Goal: Information Seeking & Learning: Find specific fact

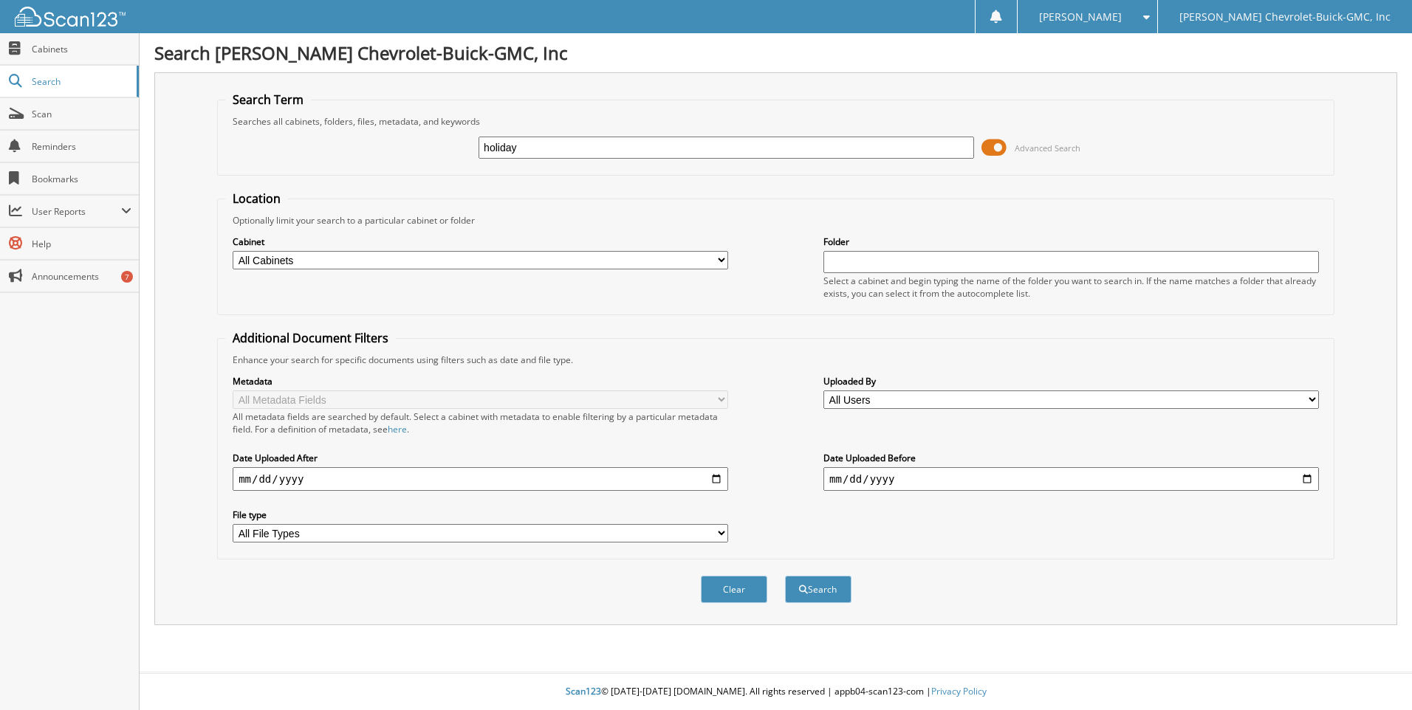
type input "holiday"
click at [785, 576] on button "Search" at bounding box center [818, 589] width 66 height 27
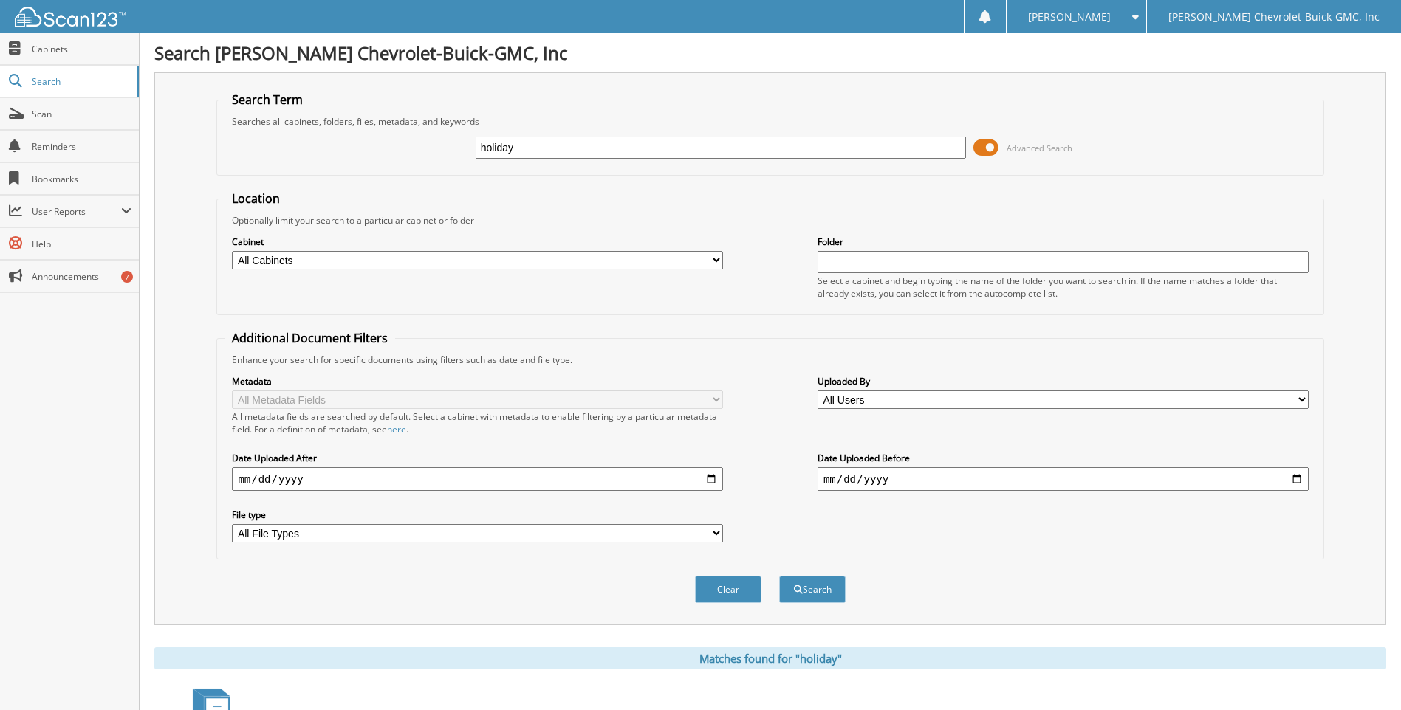
click at [828, 576] on div "Search" at bounding box center [812, 589] width 69 height 30
click at [828, 600] on button "Search" at bounding box center [812, 589] width 66 height 27
click at [711, 477] on input "date" at bounding box center [477, 479] width 491 height 24
click at [847, 529] on div "Metadata All Metadata Fields All metadata fields are searched by default. Selec…" at bounding box center [769, 458] width 1091 height 185
click at [730, 587] on button "Clear" at bounding box center [728, 589] width 66 height 27
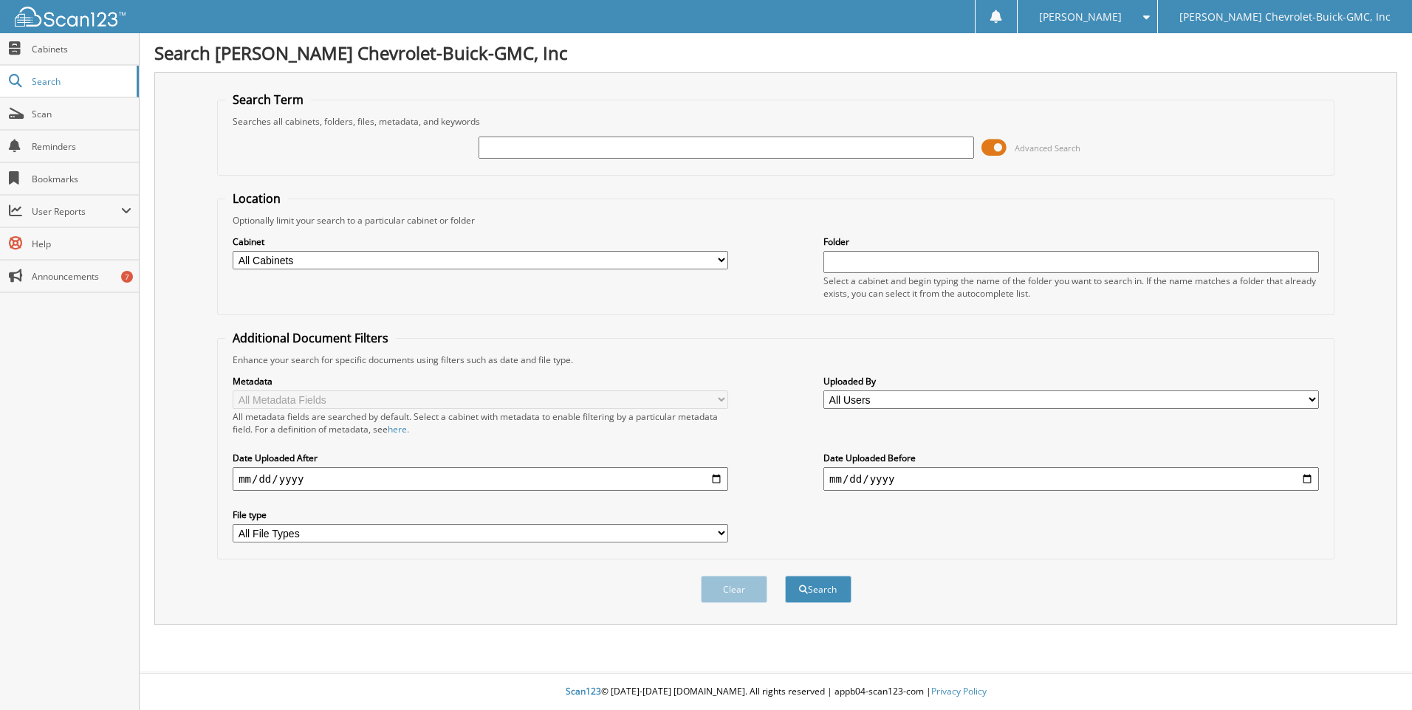
click at [536, 146] on input "text" at bounding box center [725, 148] width 495 height 22
type input "BEN HUR"
click at [785, 576] on button "Search" at bounding box center [818, 589] width 66 height 27
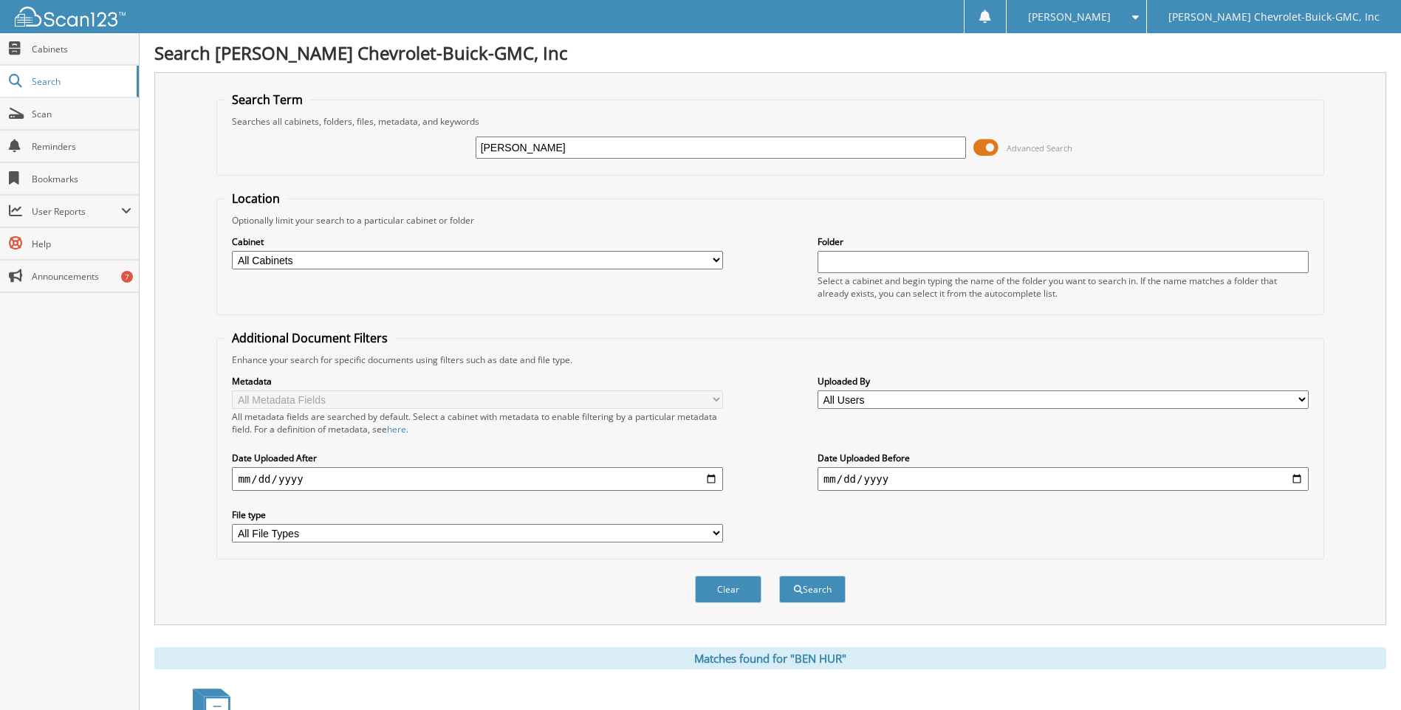
drag, startPoint x: 538, startPoint y: 145, endPoint x: 472, endPoint y: 154, distance: 66.4
click at [474, 154] on div "BEN HUR Advanced Search" at bounding box center [769, 148] width 1091 height 40
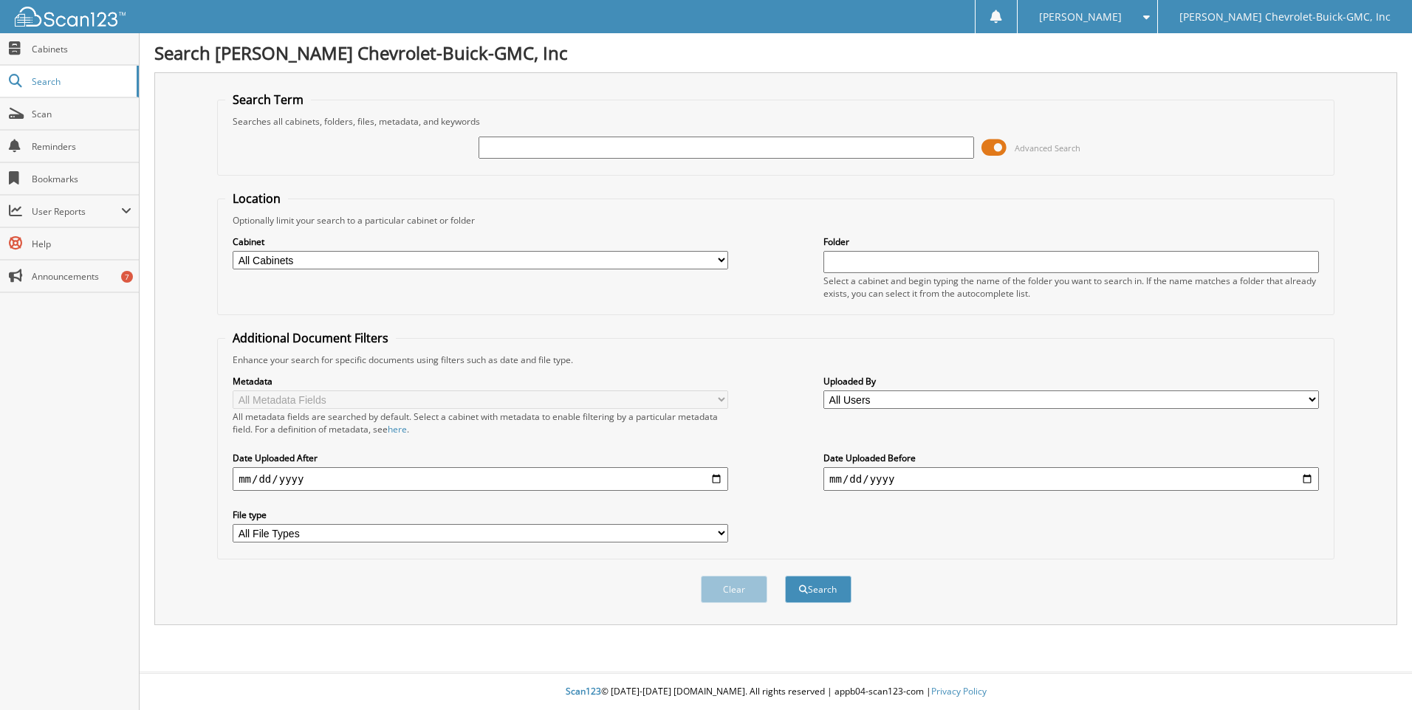
click at [717, 480] on input "date" at bounding box center [480, 479] width 495 height 24
click at [588, 449] on div "Metadata All Metadata Fields All metadata fields are searched by default. Selec…" at bounding box center [775, 458] width 1101 height 185
click at [1309, 481] on input "date" at bounding box center [1070, 479] width 495 height 24
type input "[DATE]"
click at [568, 157] on input "text" at bounding box center [725, 148] width 495 height 22
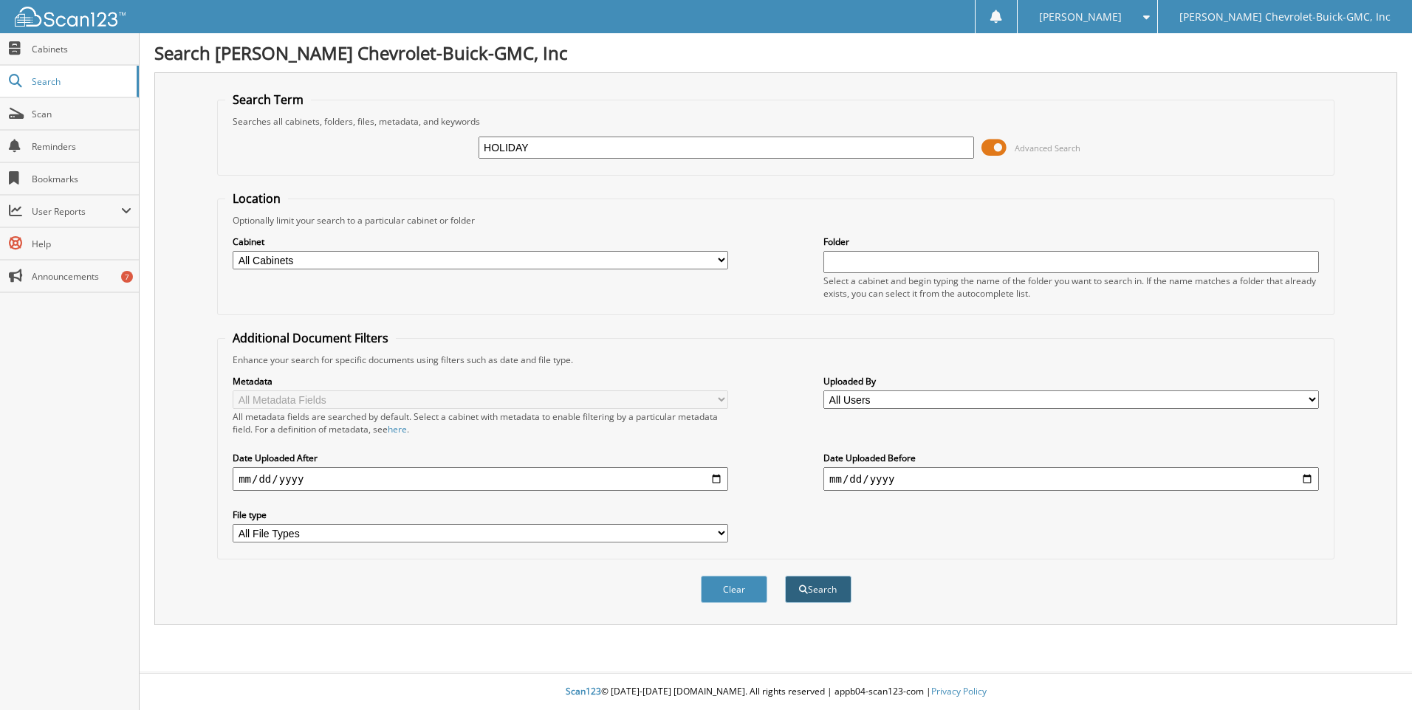
type input "HOLIDAY"
click at [817, 586] on button "Search" at bounding box center [818, 589] width 66 height 27
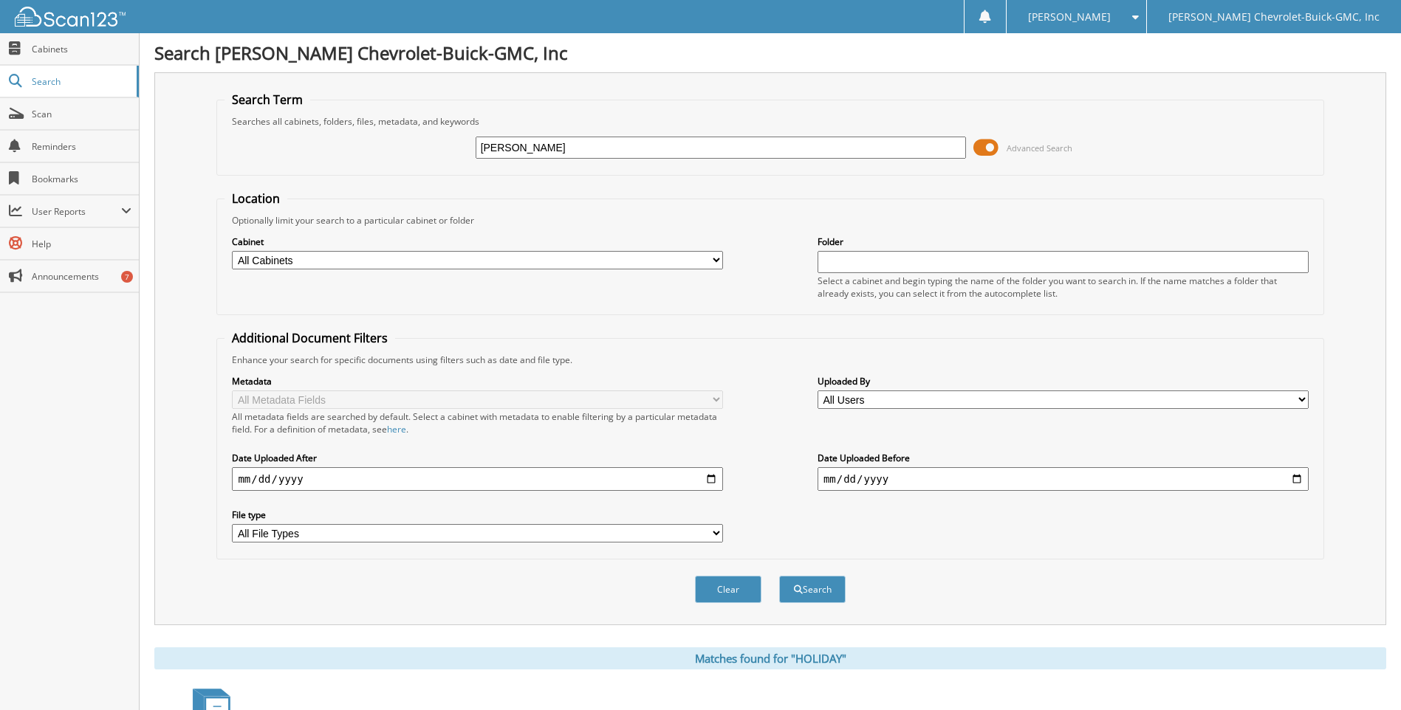
type input "[PERSON_NAME]"
click at [779, 576] on button "Search" at bounding box center [812, 589] width 66 height 27
click at [1298, 478] on input "2025-09-09" at bounding box center [1062, 479] width 491 height 24
click at [1105, 557] on fieldset "Additional Document Filters Enhance your search for specific documents using fi…" at bounding box center [769, 445] width 1107 height 230
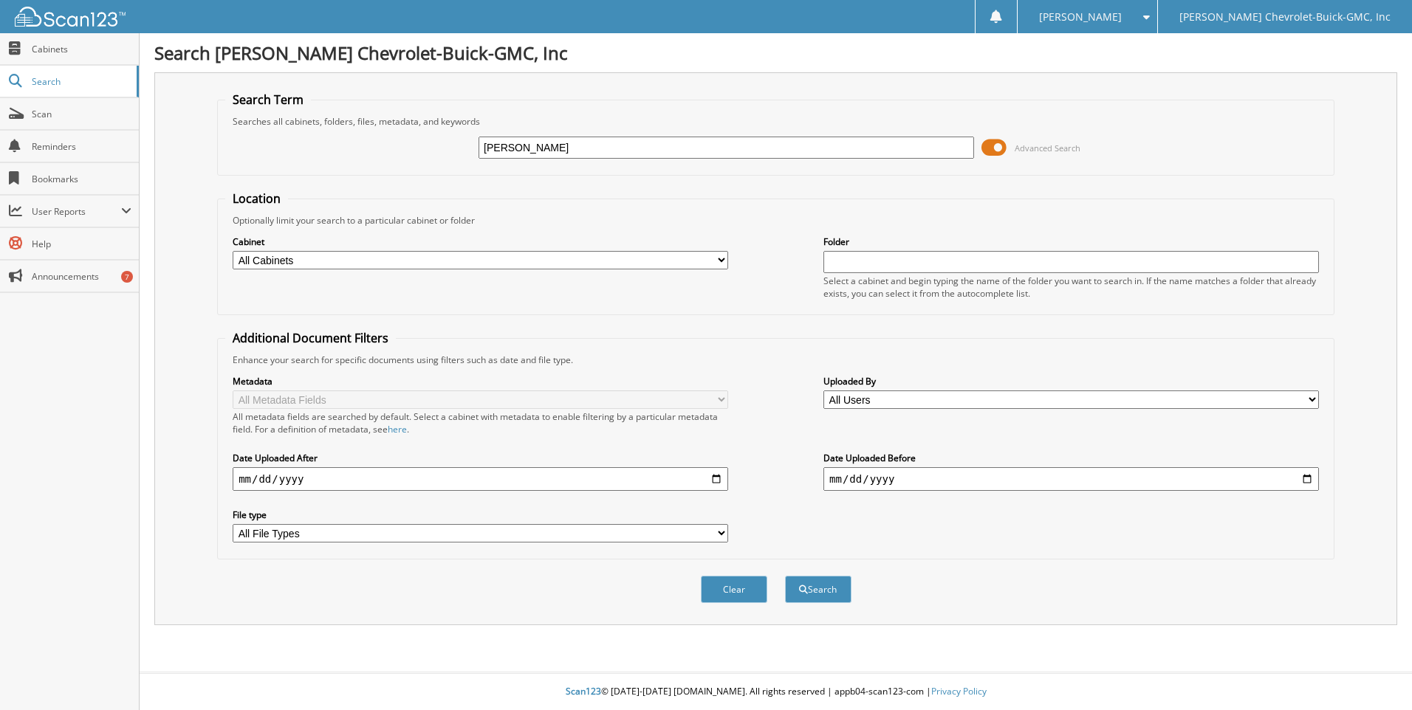
type input "[PERSON_NAME]"
click at [785, 576] on button "Search" at bounding box center [818, 589] width 66 height 27
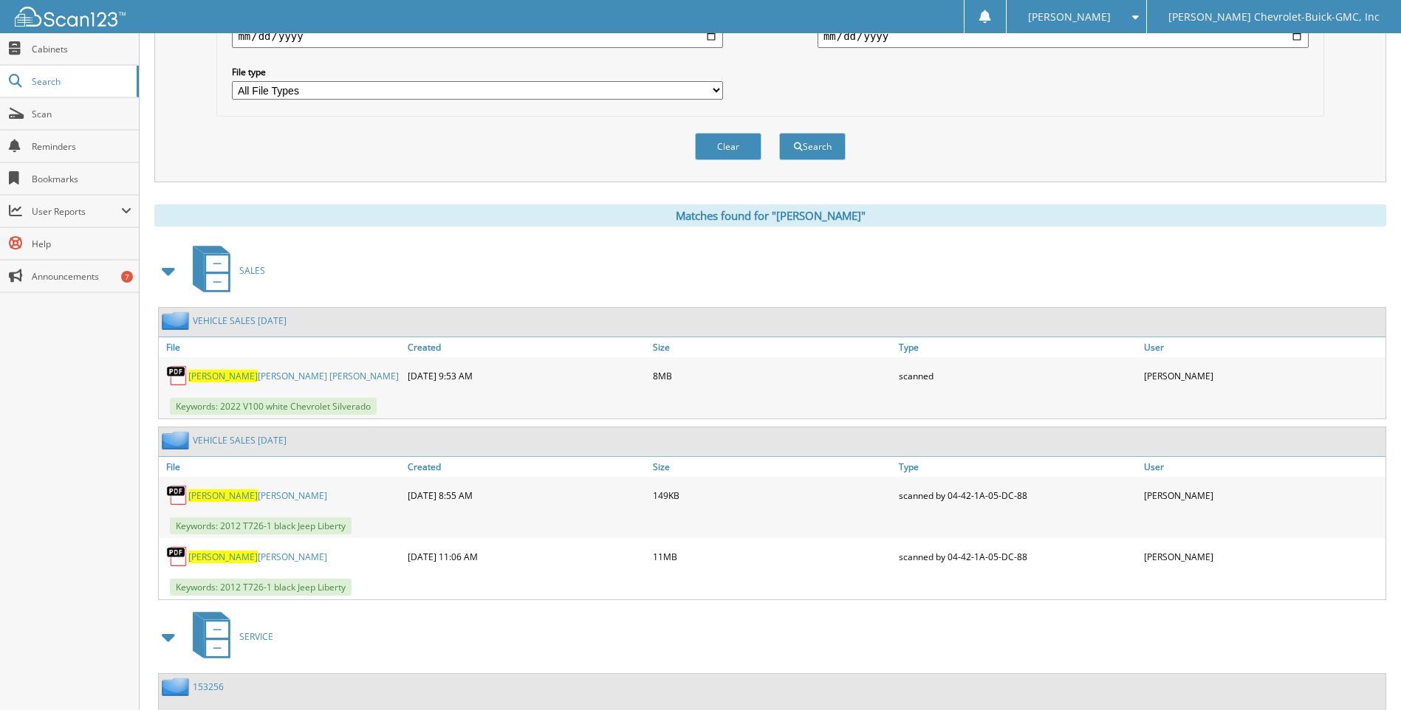
scroll to position [517, 0]
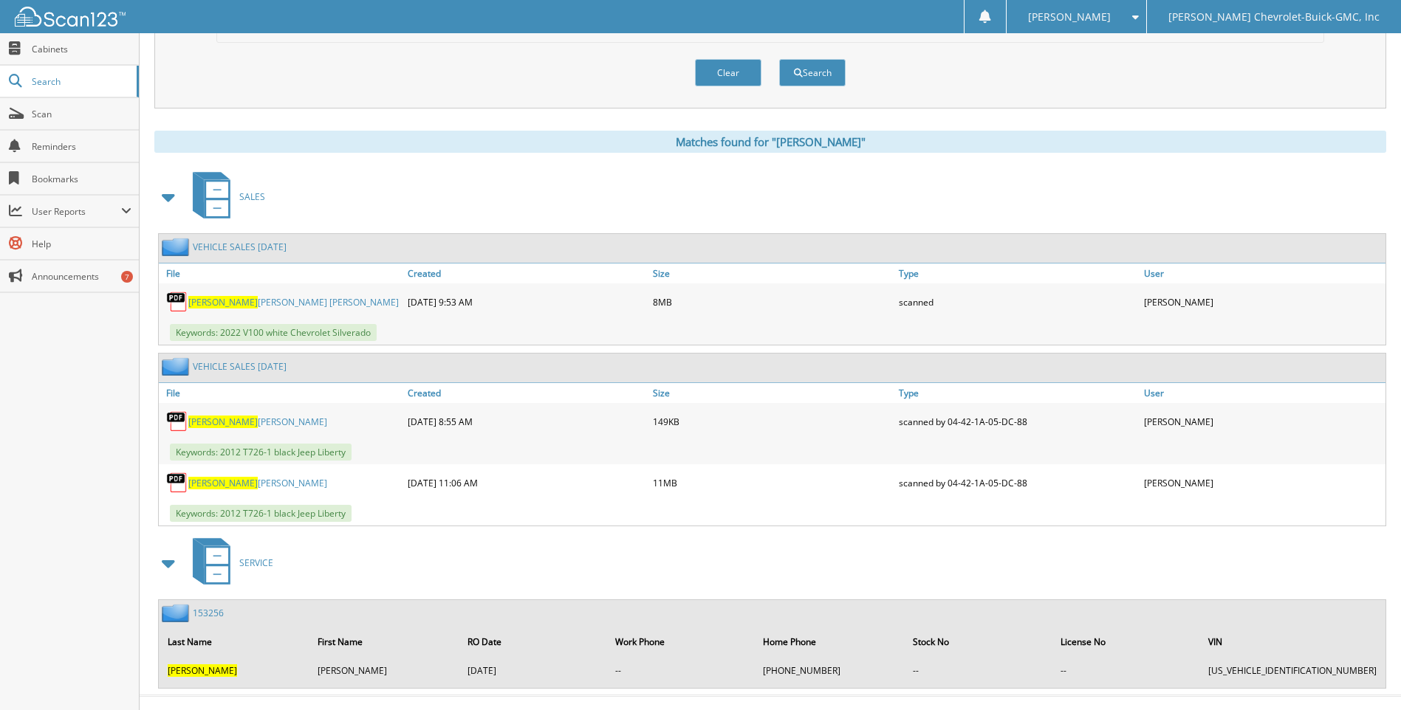
click at [244, 302] on link "[PERSON_NAME] [PERSON_NAME]" at bounding box center [293, 302] width 210 height 13
